Goal: Task Accomplishment & Management: Manage account settings

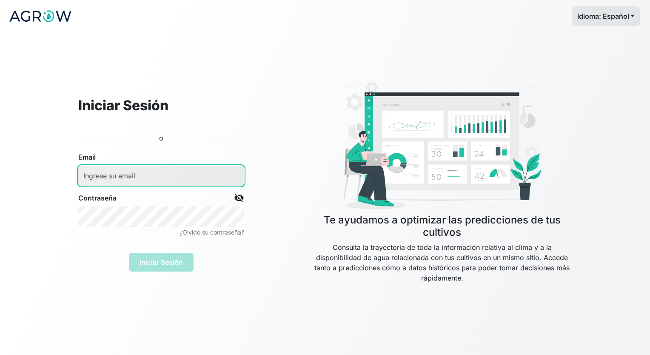
click at [171, 177] on input "email" at bounding box center [161, 175] width 166 height 20
type input "lorenzo_sanagustin@hotmail.com"
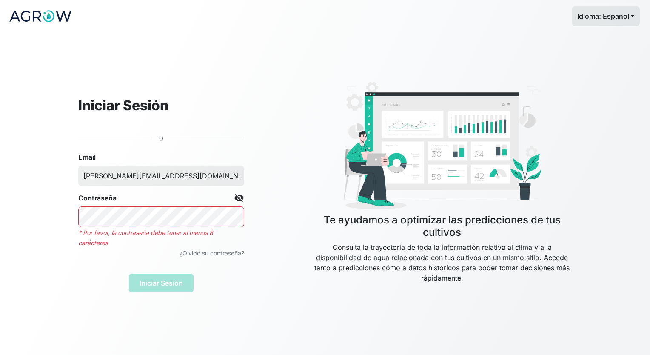
click at [177, 280] on div "Iniciar Sesión" at bounding box center [161, 279] width 166 height 28
click at [241, 198] on span "visibility_off" at bounding box center [239, 198] width 10 height 10
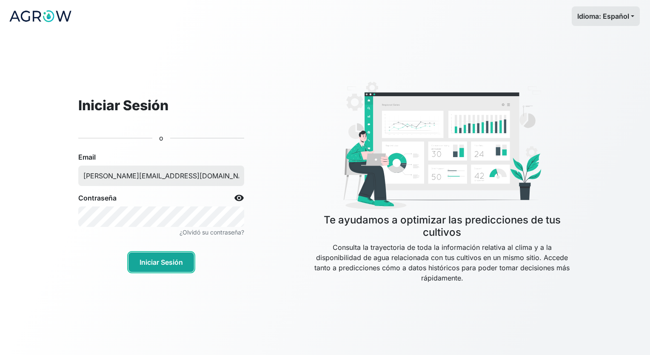
click at [183, 257] on button "Iniciar Sesión" at bounding box center [161, 262] width 66 height 20
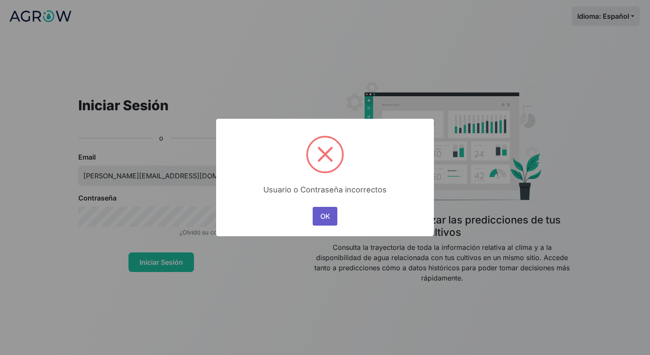
click at [328, 214] on button "OK" at bounding box center [325, 216] width 25 height 19
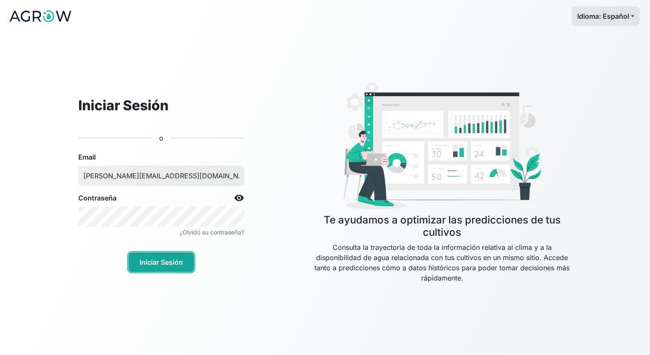
click at [185, 266] on button "Iniciar Sesión" at bounding box center [161, 262] width 66 height 20
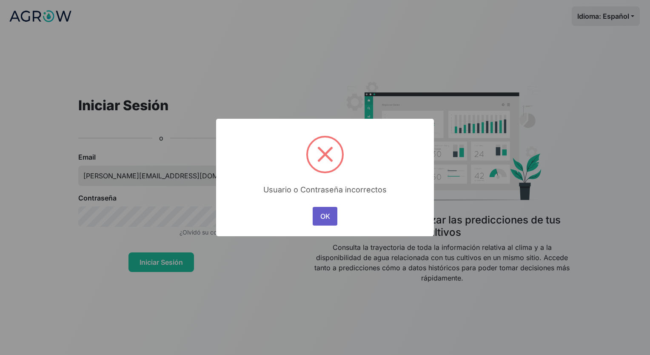
click at [329, 222] on button "OK" at bounding box center [325, 216] width 25 height 19
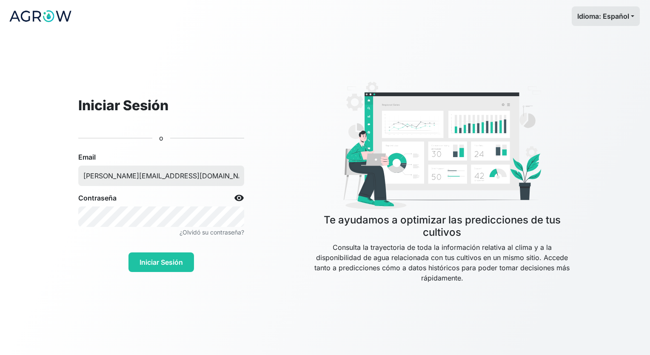
click at [329, 222] on h4 "Te ayudamos a optimizar las predicciones de tus cultivos" at bounding box center [442, 226] width 260 height 25
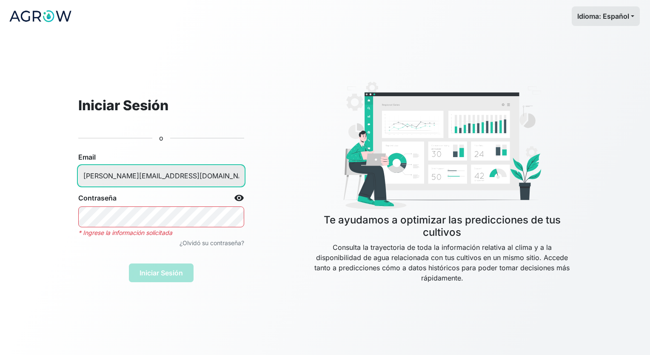
click at [194, 176] on input "[PERSON_NAME][EMAIL_ADDRESS][DOMAIN_NAME]" at bounding box center [161, 175] width 166 height 20
click at [197, 174] on input "[PERSON_NAME][EMAIL_ADDRESS][DOMAIN_NAME]" at bounding box center [161, 175] width 166 height 20
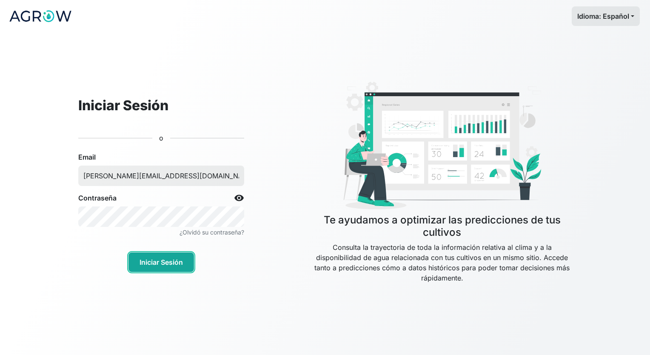
click at [168, 266] on button "Iniciar Sesión" at bounding box center [161, 262] width 66 height 20
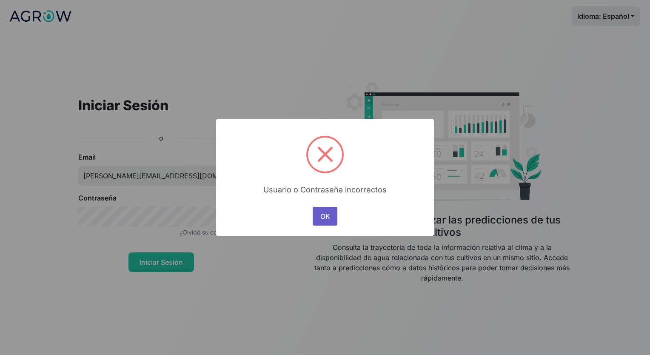
click at [323, 223] on button "OK" at bounding box center [325, 216] width 25 height 19
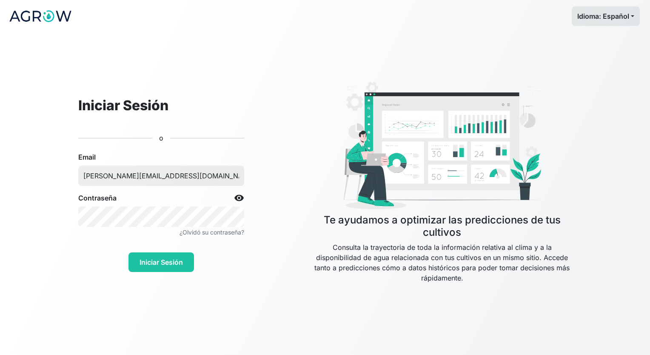
click at [227, 233] on small "¿Olvidó su contraseña?" at bounding box center [212, 231] width 65 height 7
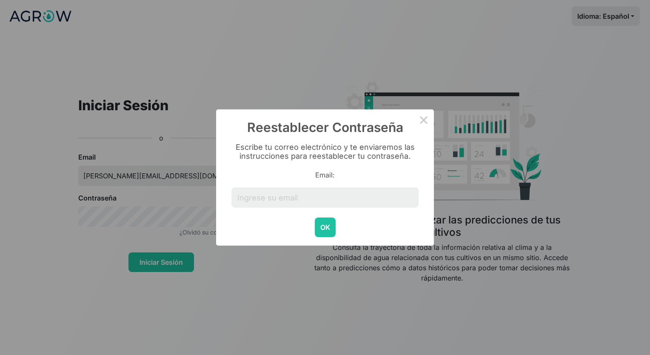
click at [276, 201] on input "Email:" at bounding box center [324, 198] width 187 height 20
type input "[PERSON_NAME][EMAIL_ADDRESS][DOMAIN_NAME]"
click at [325, 227] on button "OK" at bounding box center [325, 227] width 21 height 20
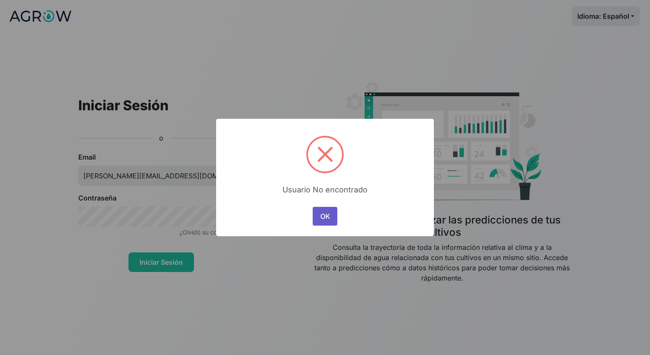
click at [331, 219] on button "OK" at bounding box center [325, 216] width 25 height 19
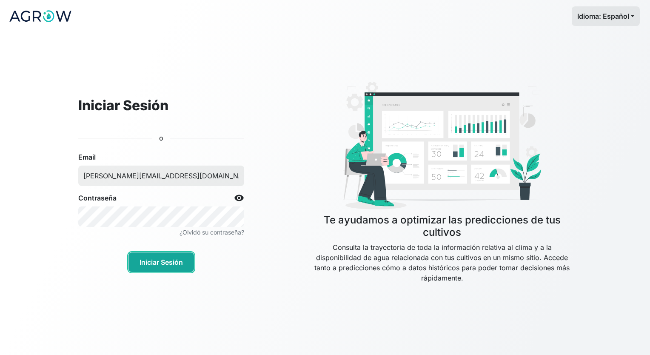
click at [182, 264] on button "Iniciar Sesión" at bounding box center [161, 262] width 66 height 20
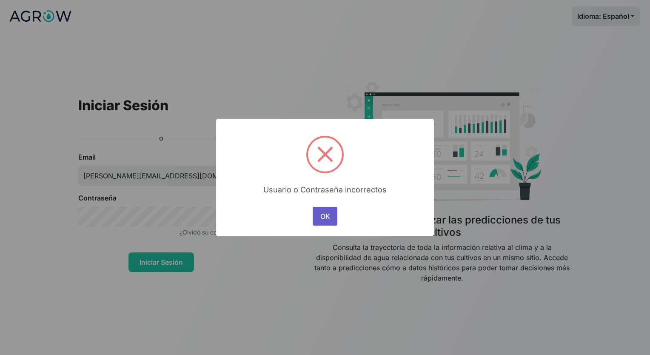
click at [334, 217] on button "OK" at bounding box center [325, 216] width 25 height 19
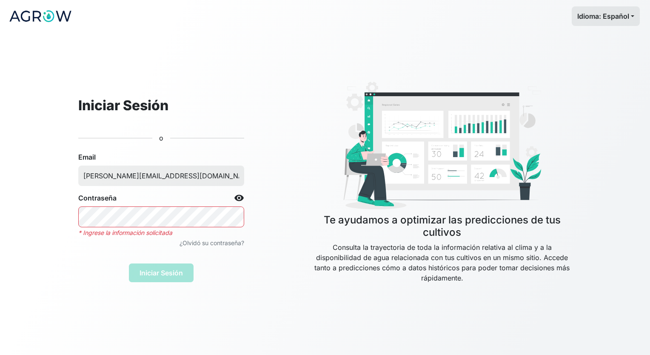
click at [208, 243] on small "¿Olvidó su contraseña?" at bounding box center [212, 242] width 65 height 7
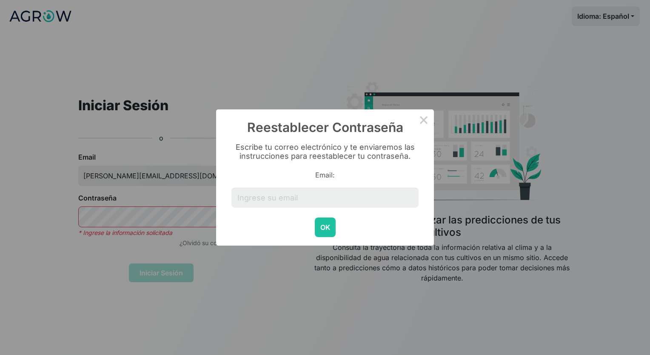
click at [278, 201] on input "Email:" at bounding box center [324, 198] width 187 height 20
type input "[PERSON_NAME][EMAIL_ADDRESS][DOMAIN_NAME]"
click at [320, 229] on button "OK" at bounding box center [325, 227] width 21 height 20
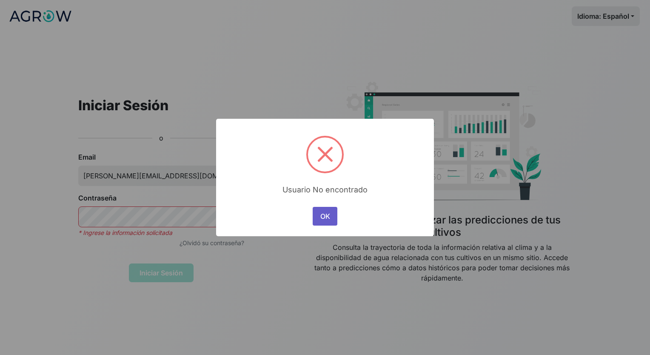
click at [325, 221] on button "OK" at bounding box center [325, 216] width 25 height 19
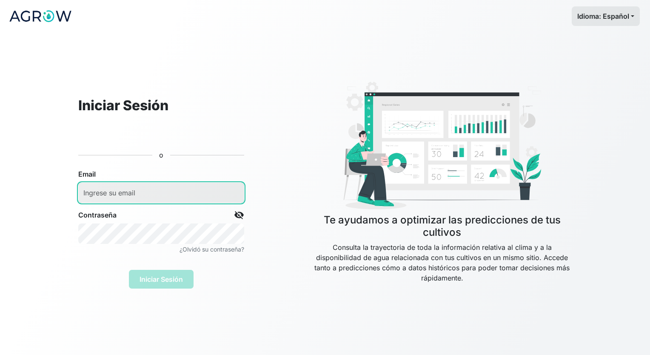
click at [114, 191] on input "email" at bounding box center [161, 193] width 166 height 20
type input "[PERSON_NAME][EMAIL_ADDRESS][DOMAIN_NAME]"
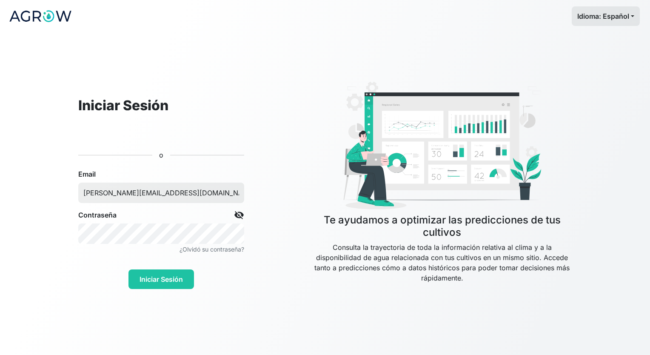
click at [240, 215] on span "visibility_off" at bounding box center [239, 215] width 10 height 10
click at [163, 285] on button "Iniciar Sesión" at bounding box center [161, 279] width 66 height 20
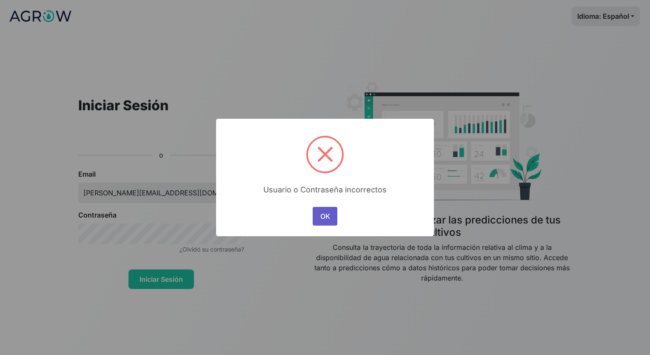
click at [323, 217] on button "OK" at bounding box center [325, 216] width 25 height 19
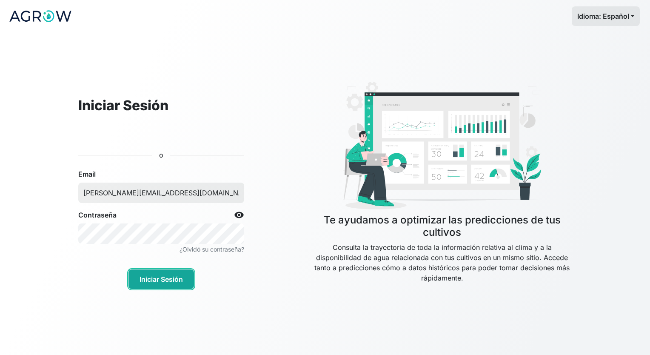
click at [155, 279] on button "Iniciar Sesión" at bounding box center [161, 279] width 66 height 20
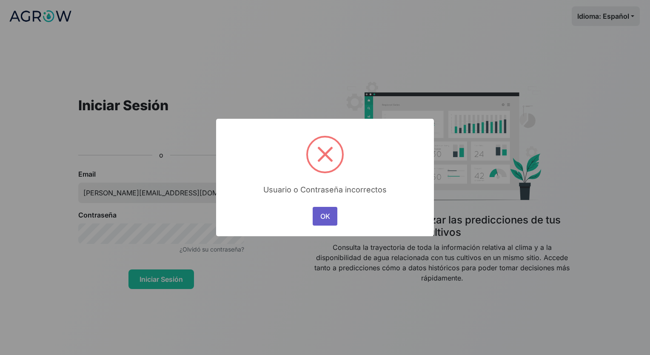
click at [314, 220] on button "OK" at bounding box center [325, 216] width 25 height 19
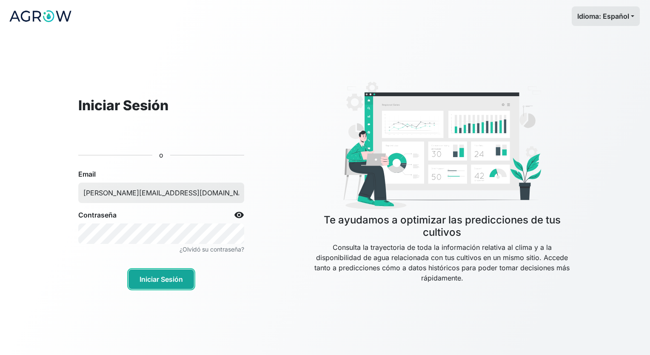
click at [181, 283] on button "Iniciar Sesión" at bounding box center [161, 279] width 66 height 20
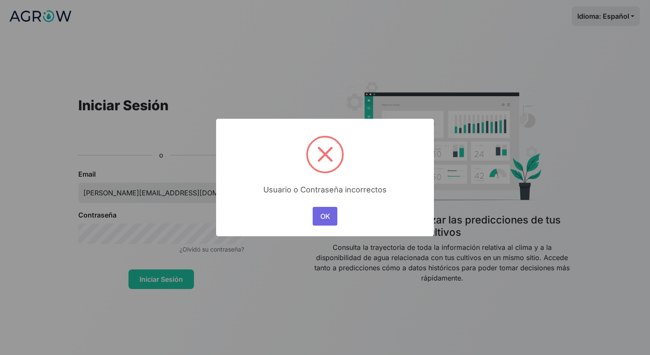
click at [323, 206] on div "OK No Cancel" at bounding box center [325, 216] width 29 height 23
drag, startPoint x: 323, startPoint y: 213, endPoint x: 319, endPoint y: 212, distance: 4.8
click at [319, 212] on button "OK" at bounding box center [325, 216] width 25 height 19
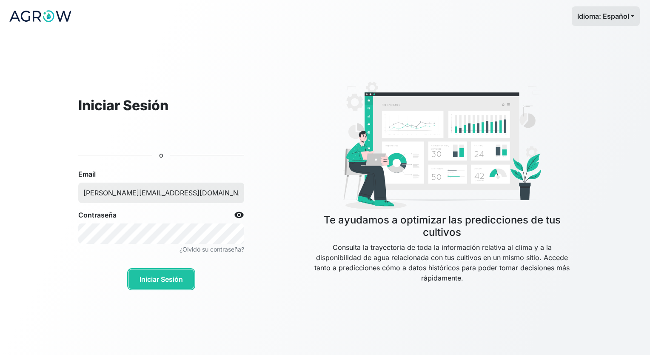
click at [319, 212] on div "Te ayudamos a optimizar las predicciones de tus cultivos Consulta la trayectori…" at bounding box center [442, 193] width 328 height 233
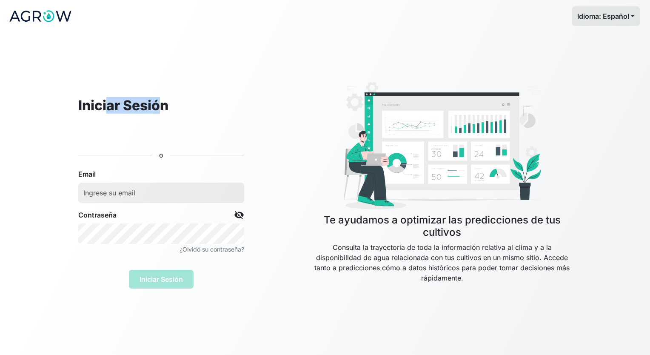
drag, startPoint x: 0, startPoint y: 0, endPoint x: 94, endPoint y: 94, distance: 133.0
click at [94, 94] on div "Iniciar Sesión o Email Contraseña visibility_off ¿Olvidó su contraseña? Iniciar…" at bounding box center [161, 182] width 234 height 211
